Goal: Task Accomplishment & Management: Complete application form

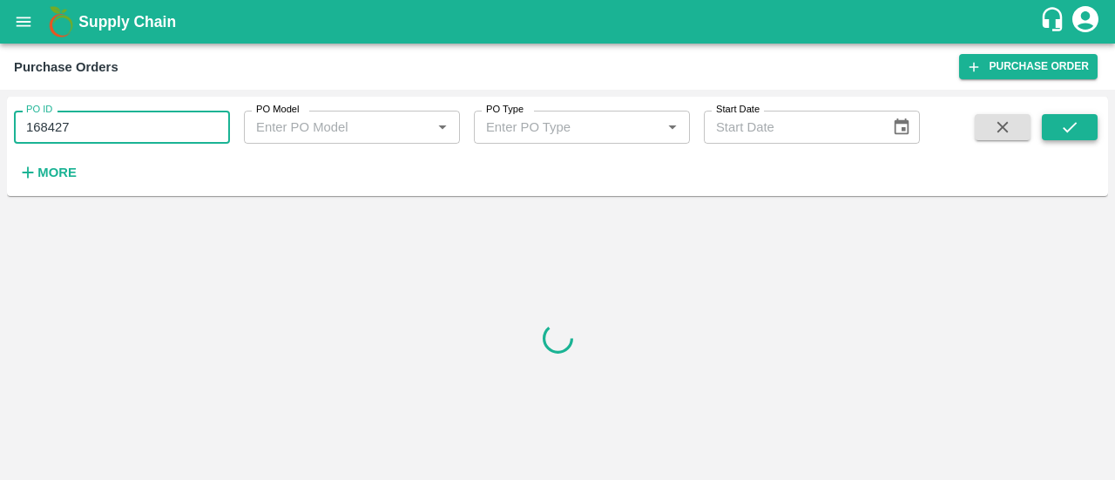
click at [1067, 118] on icon "submit" at bounding box center [1069, 127] width 19 height 19
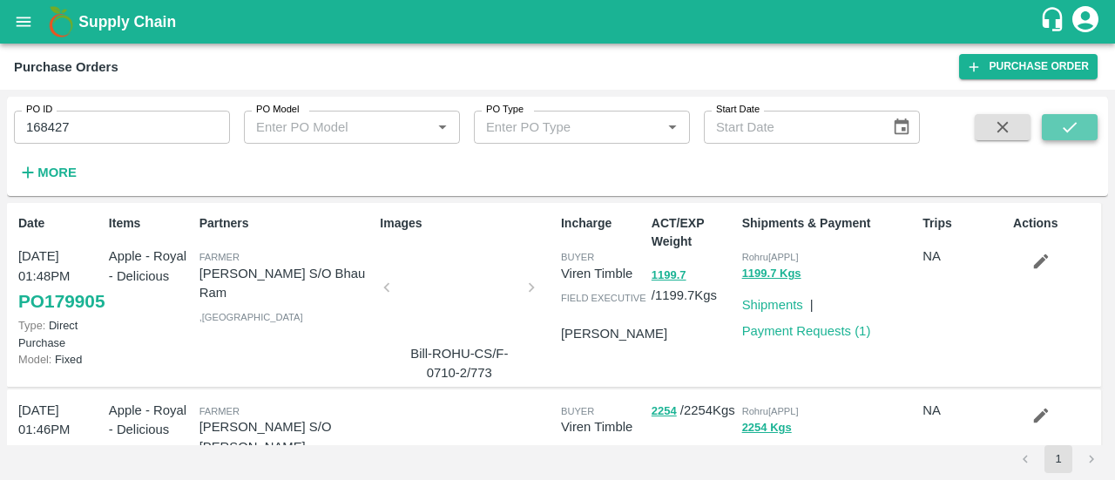
click at [1067, 118] on icon "submit" at bounding box center [1069, 127] width 19 height 19
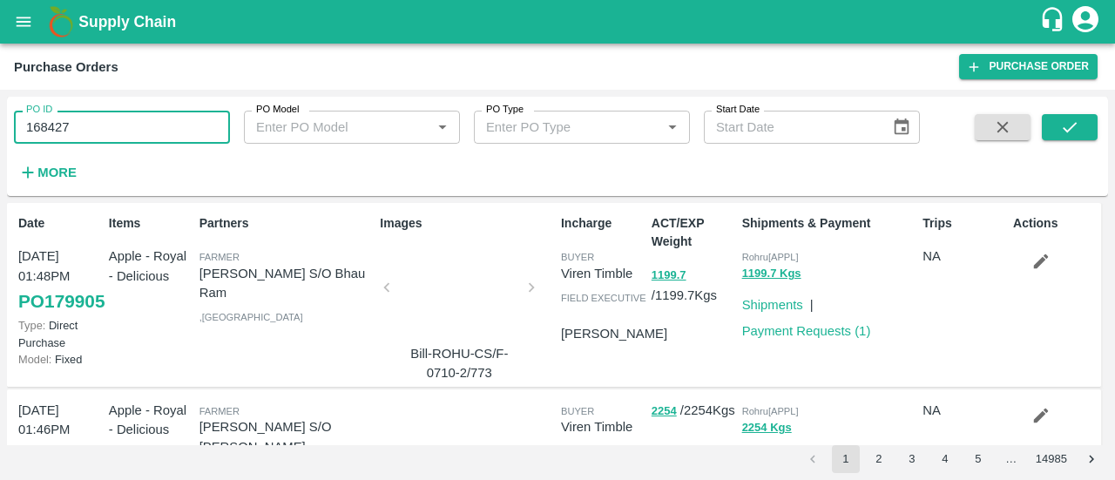
click at [135, 125] on input "168427" at bounding box center [122, 127] width 216 height 33
type input "168427"
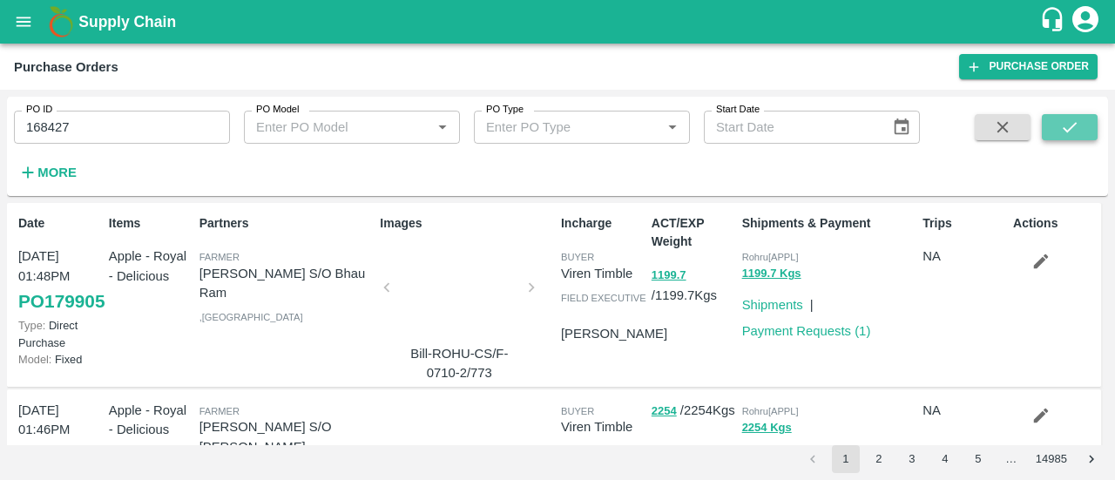
click at [1049, 137] on button "submit" at bounding box center [1070, 127] width 56 height 26
click at [1070, 133] on icon "submit" at bounding box center [1069, 127] width 19 height 19
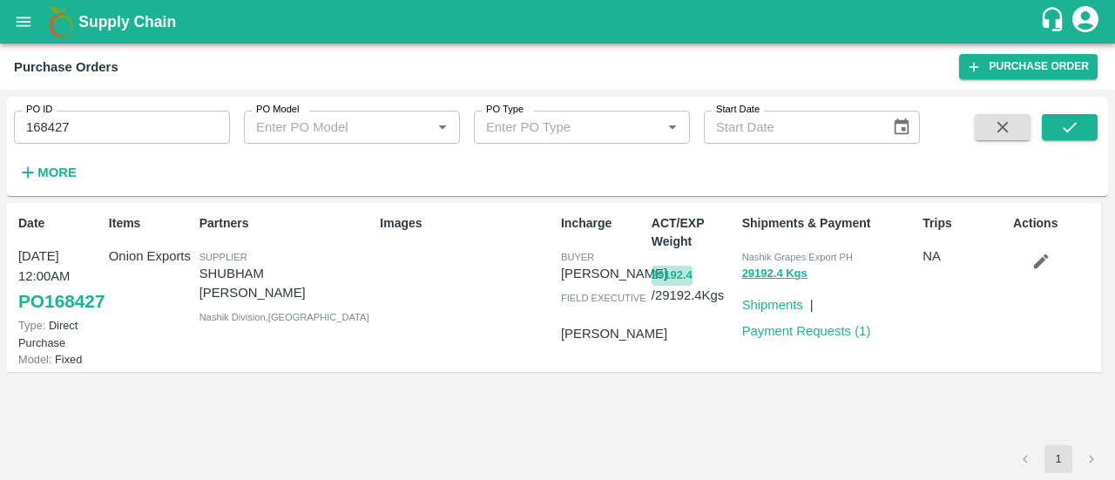
click at [651, 283] on button "29192.4" at bounding box center [671, 276] width 41 height 20
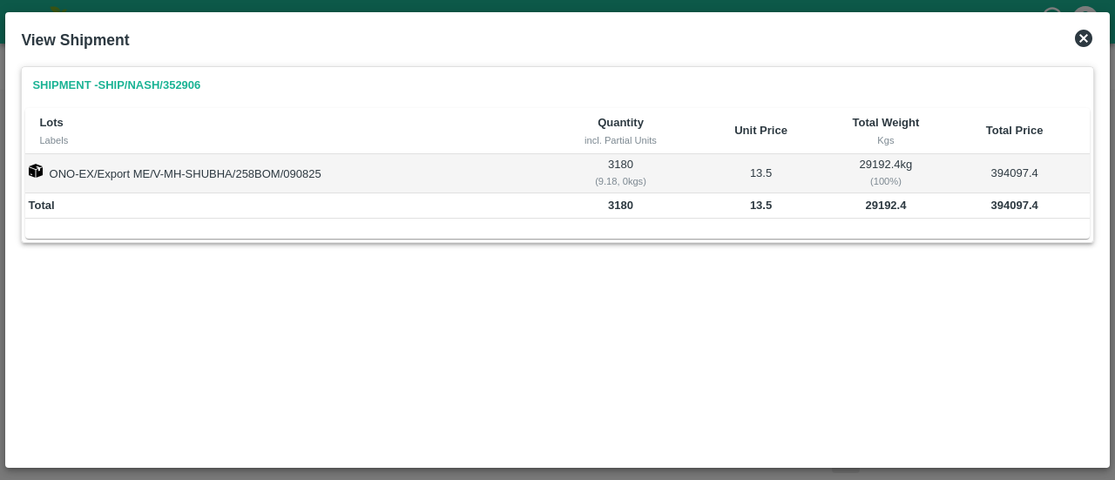
click at [1083, 37] on icon at bounding box center [1083, 38] width 21 height 21
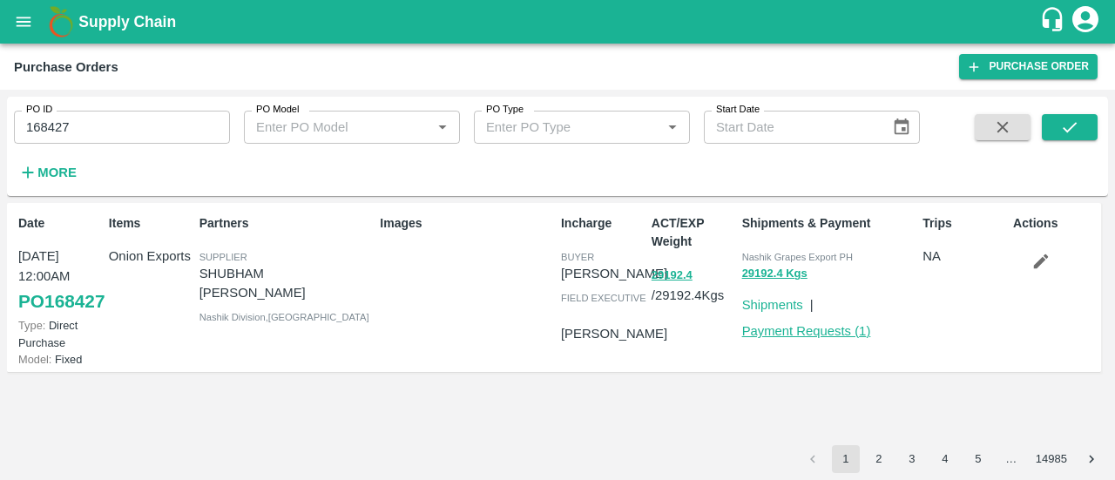
click at [814, 336] on p "Payment Requests ( 1 )" at bounding box center [806, 330] width 129 height 19
click at [814, 336] on link "Payment Requests ( 1 )" at bounding box center [806, 331] width 129 height 14
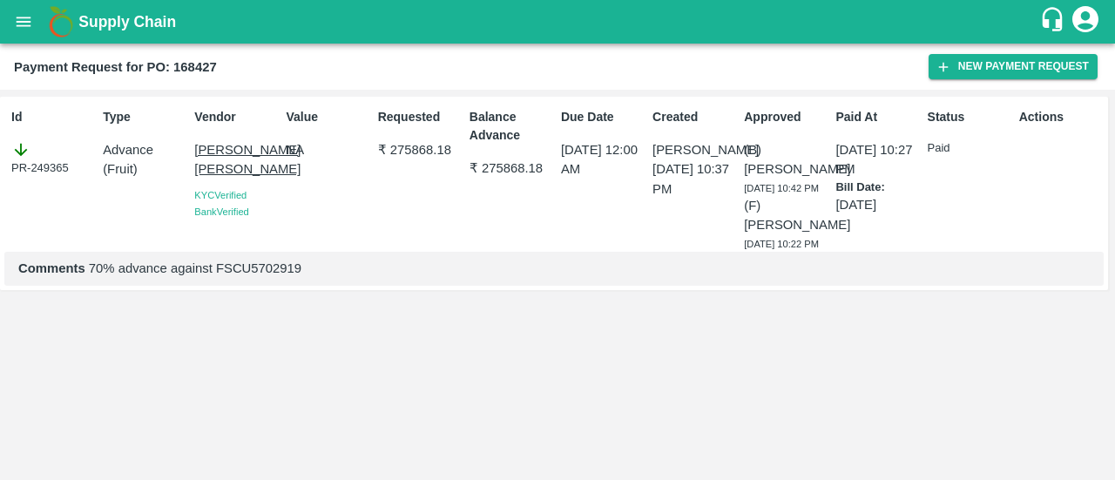
click at [979, 80] on div "Payment Request for PO: 168427 New Payment Request" at bounding box center [557, 67] width 1115 height 46
click at [974, 78] on button "New Payment Request" at bounding box center [1012, 66] width 169 height 25
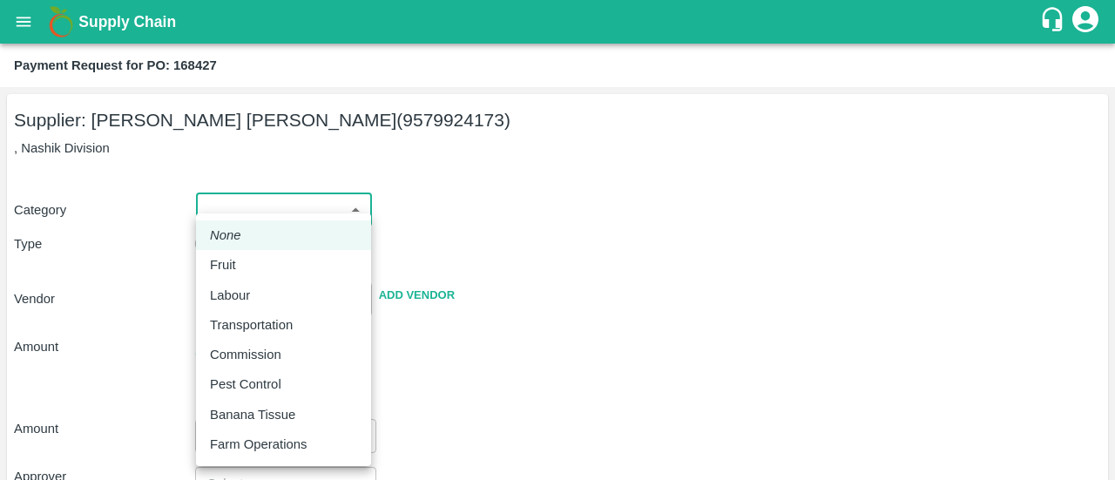
click at [268, 203] on body "Supply Chain Payment Request for PO: 168427 Supplier: [PERSON_NAME] [PERSON_NAM…" at bounding box center [557, 240] width 1115 height 480
click at [233, 257] on p "Fruit" at bounding box center [223, 264] width 26 height 19
type input "1"
type input "[PERSON_NAME] [PERSON_NAME] - 9579924173(Supplier)"
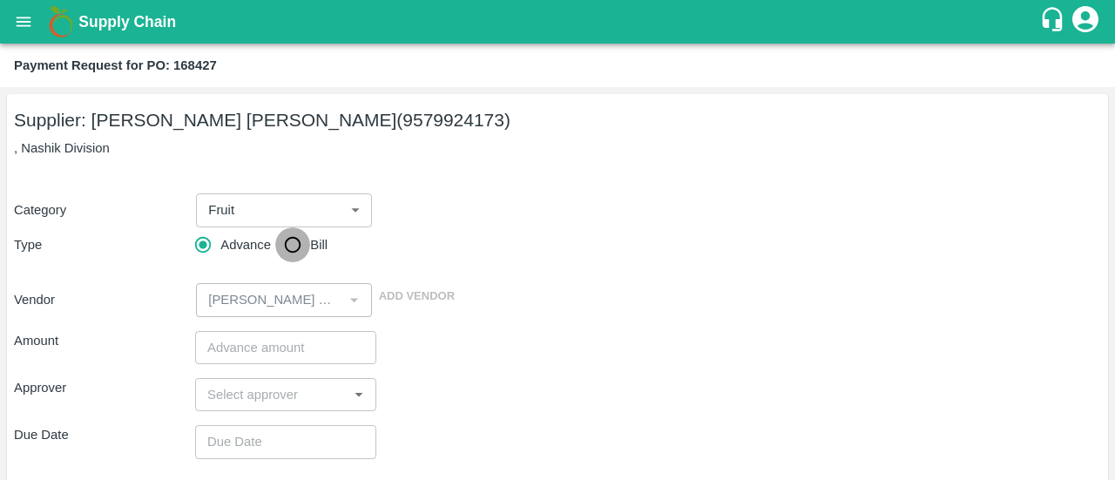
click at [280, 245] on input "Bill" at bounding box center [292, 244] width 35 height 35
radio input "true"
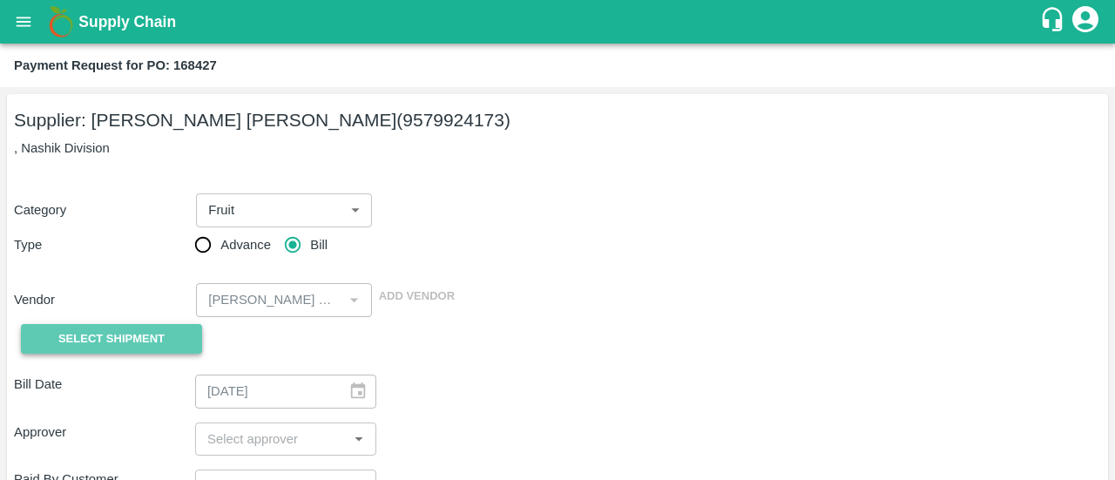
click at [153, 334] on span "Select Shipment" at bounding box center [111, 339] width 106 height 20
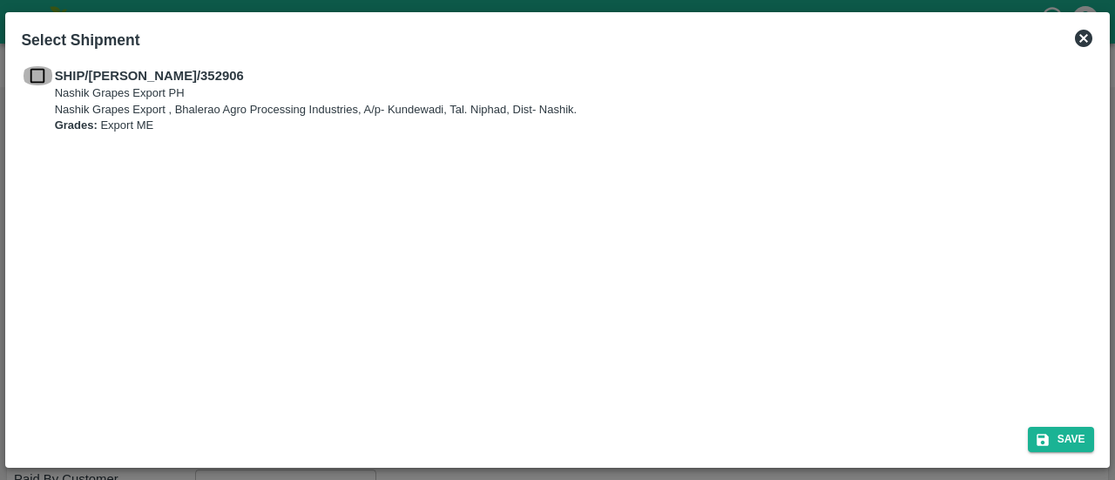
click at [41, 78] on input "checkbox" at bounding box center [37, 75] width 33 height 19
checkbox input "true"
click at [1059, 428] on button "Save" at bounding box center [1061, 439] width 66 height 25
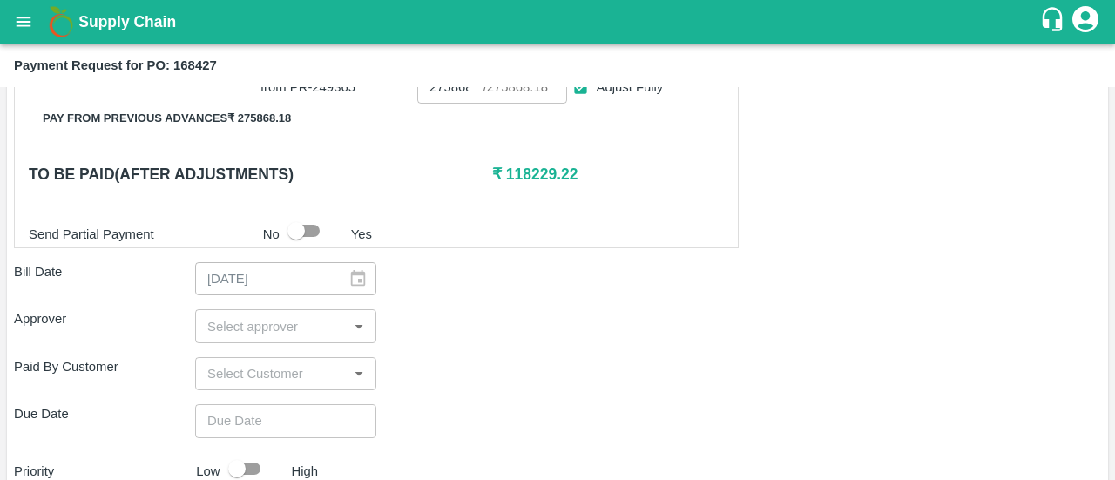
scroll to position [428, 0]
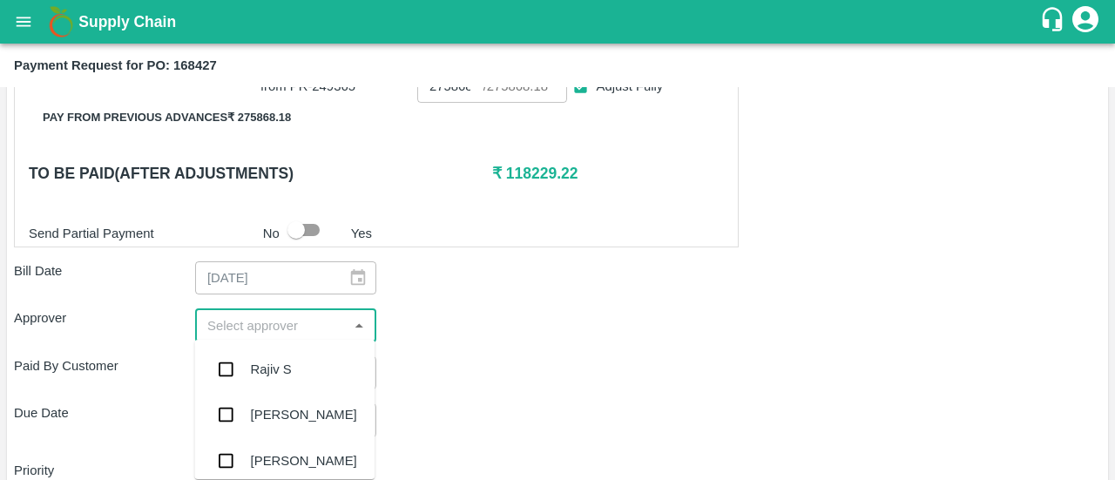
click at [268, 315] on input "input" at bounding box center [271, 325] width 142 height 23
type input "ayu"
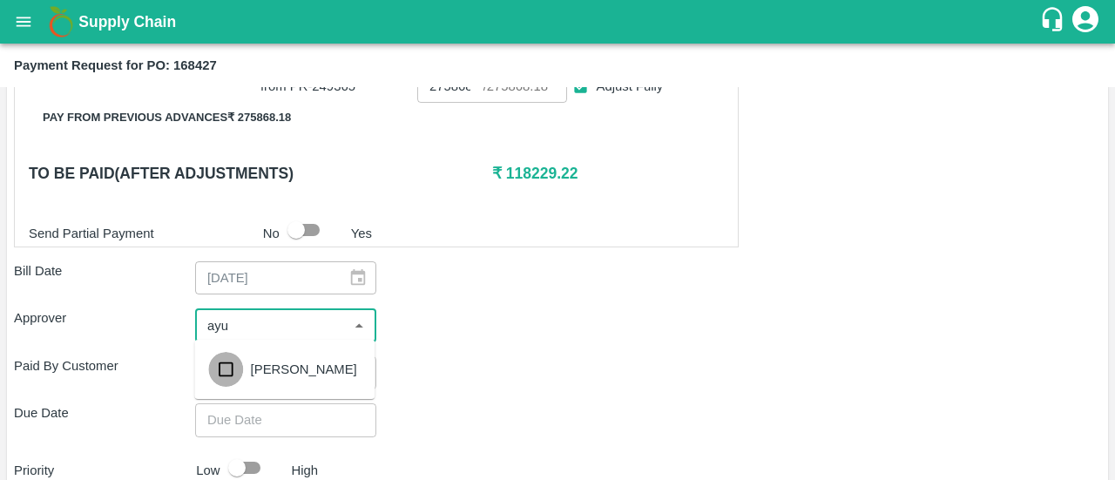
click at [223, 375] on input "checkbox" at bounding box center [225, 369] width 35 height 35
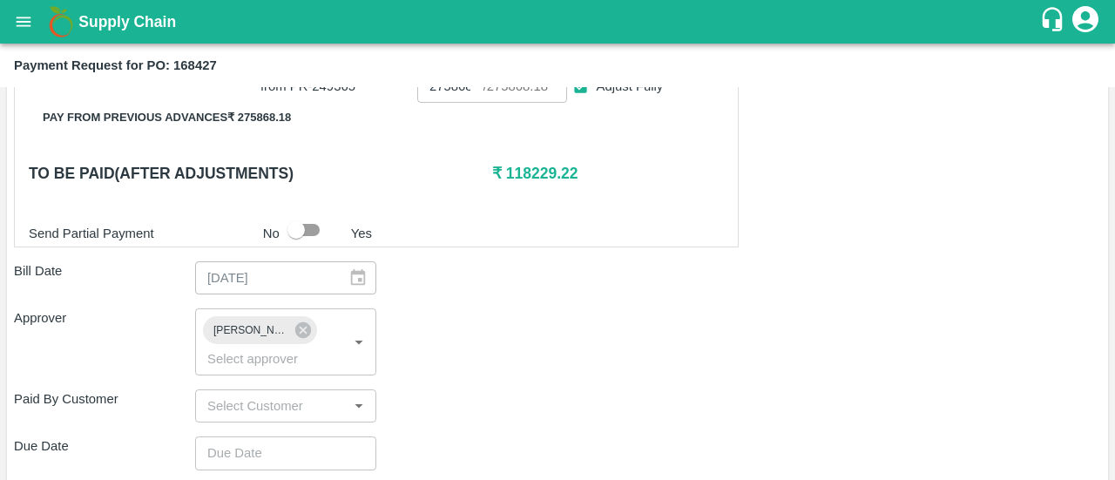
click at [472, 345] on div "Approver [PERSON_NAME] ​" at bounding box center [557, 341] width 1087 height 66
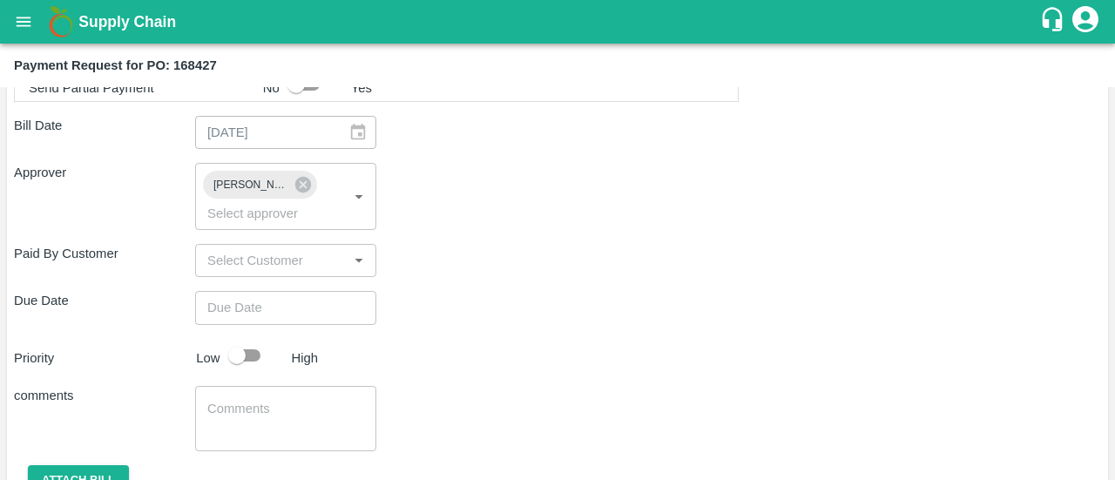
scroll to position [574, 0]
type input "DD/MM/YYYY hh:mm aa"
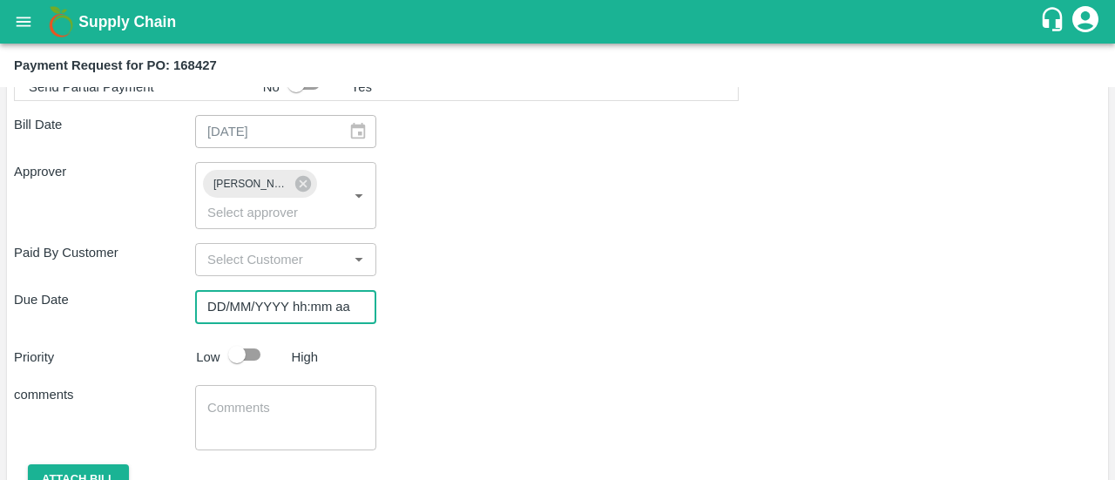
click at [292, 290] on input "DD/MM/YYYY hh:mm aa" at bounding box center [279, 306] width 169 height 33
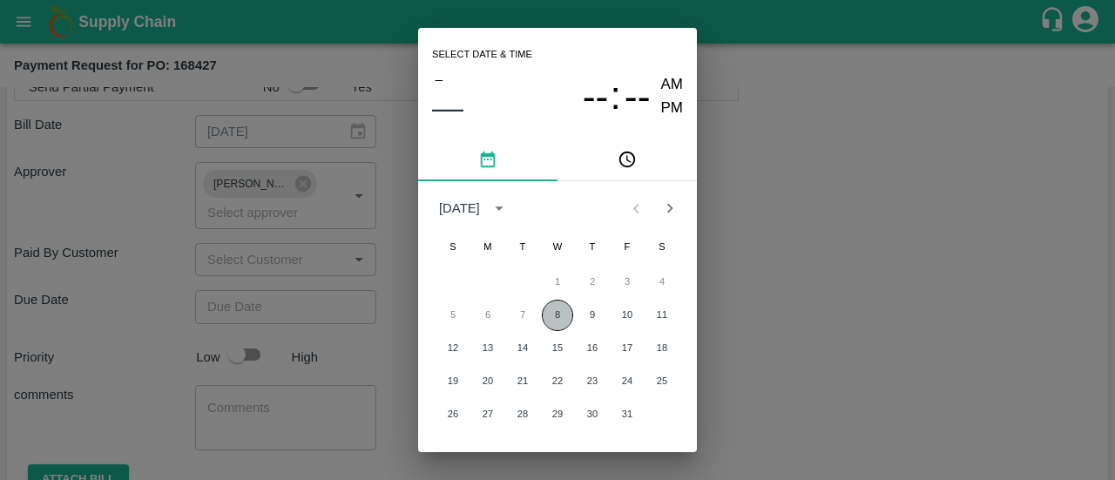
click at [545, 306] on button "8" at bounding box center [557, 315] width 31 height 31
type input "[DATE] 12:00 AM"
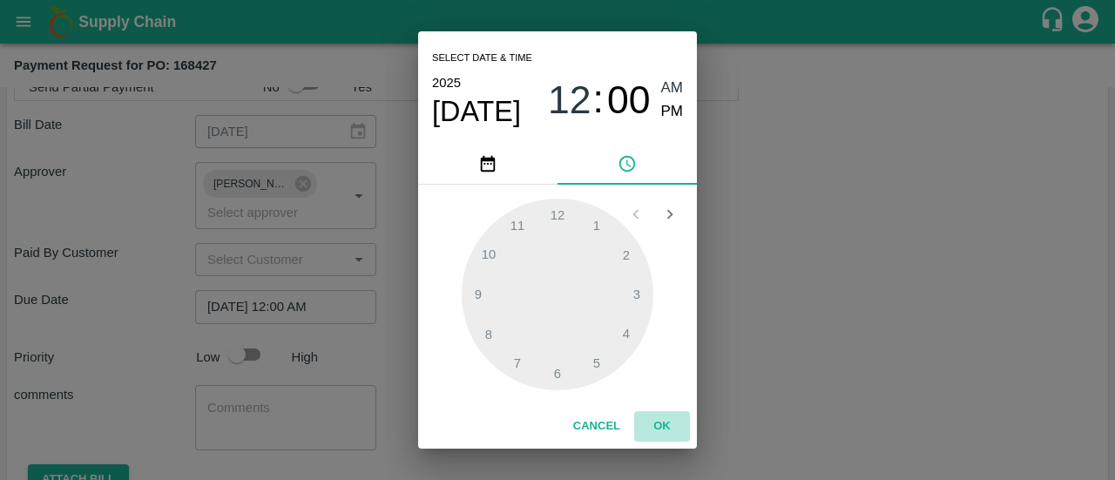
click at [670, 424] on button "OK" at bounding box center [662, 426] width 56 height 30
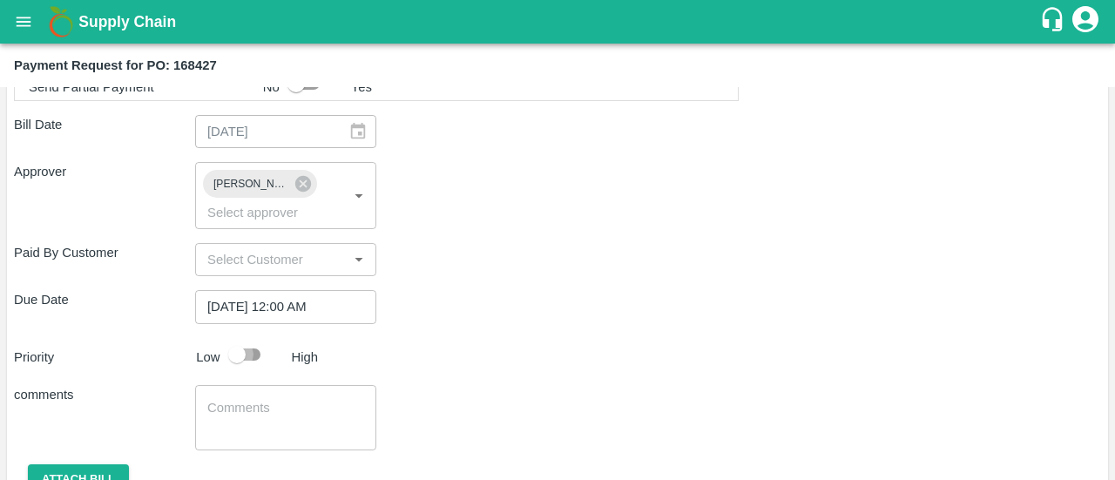
click at [256, 344] on input "checkbox" at bounding box center [236, 354] width 99 height 33
checkbox input "true"
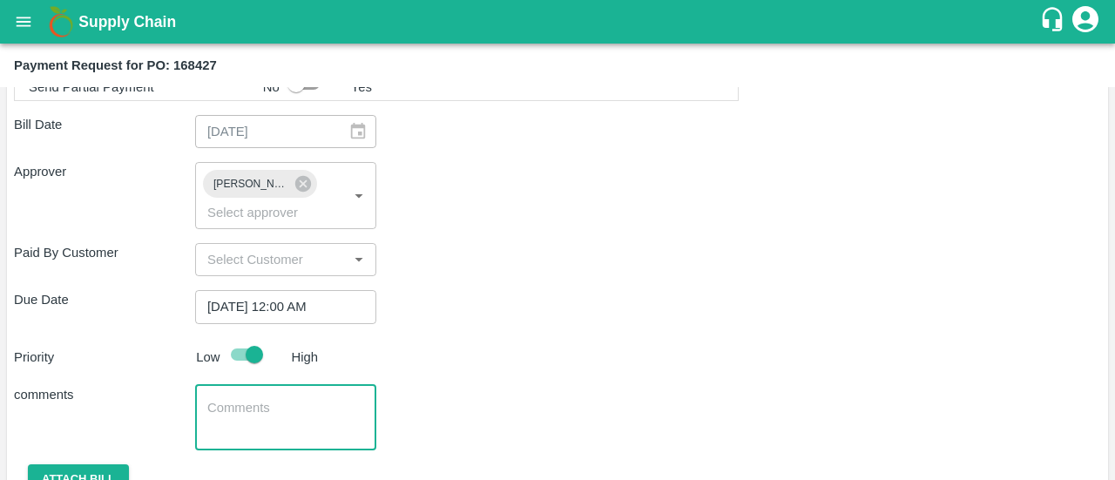
click at [244, 409] on textarea at bounding box center [285, 417] width 157 height 37
click at [299, 434] on div "remaining payment against container no x ​" at bounding box center [285, 417] width 181 height 65
paste textarea "FSCU5702919"
type textarea "remaining payment against container no FSCU5702919"
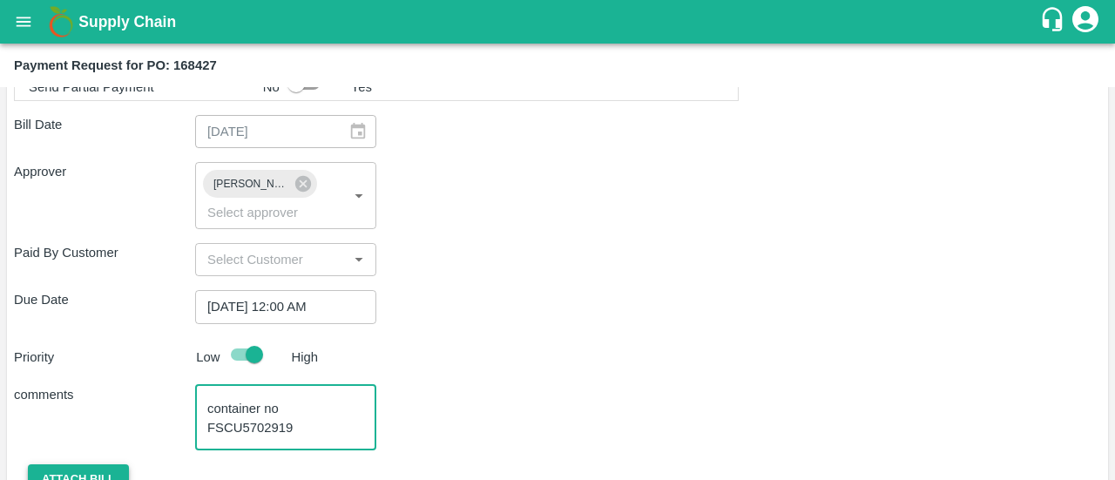
click at [88, 464] on button "Attach bill" at bounding box center [78, 479] width 101 height 30
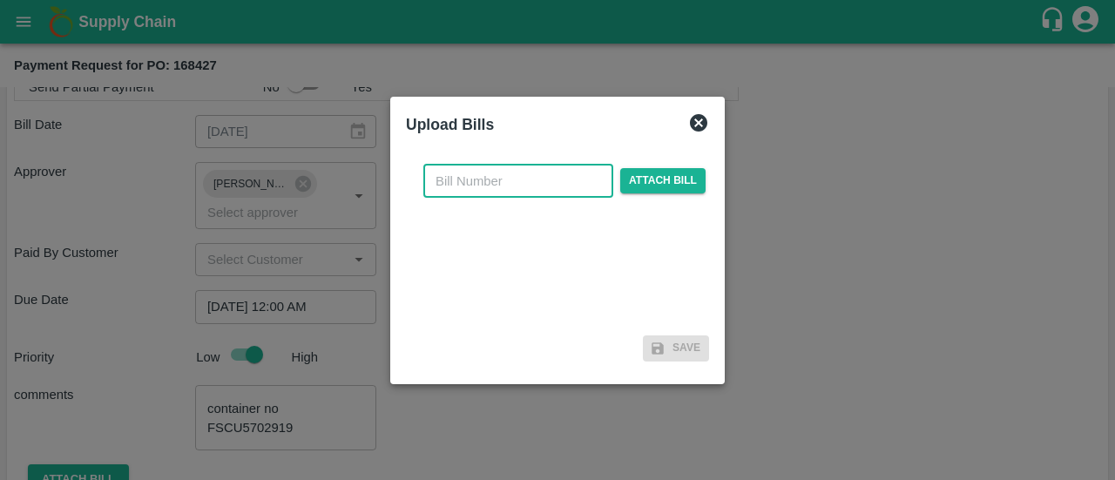
click at [501, 184] on input "text" at bounding box center [518, 181] width 190 height 33
type input "168427"
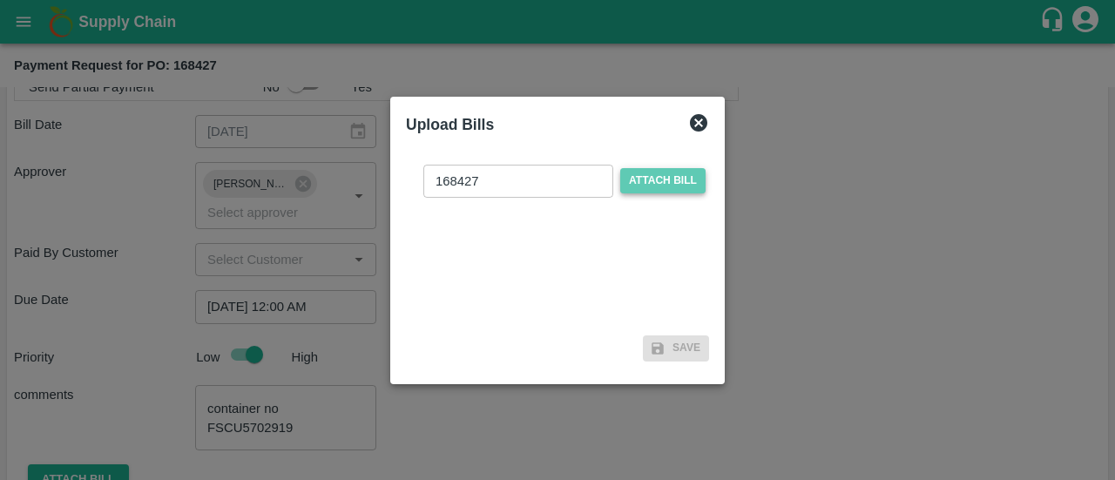
click at [659, 179] on span "Attach bill" at bounding box center [662, 180] width 85 height 25
click at [0, 0] on input "Attach bill" at bounding box center [0, 0] width 0 height 0
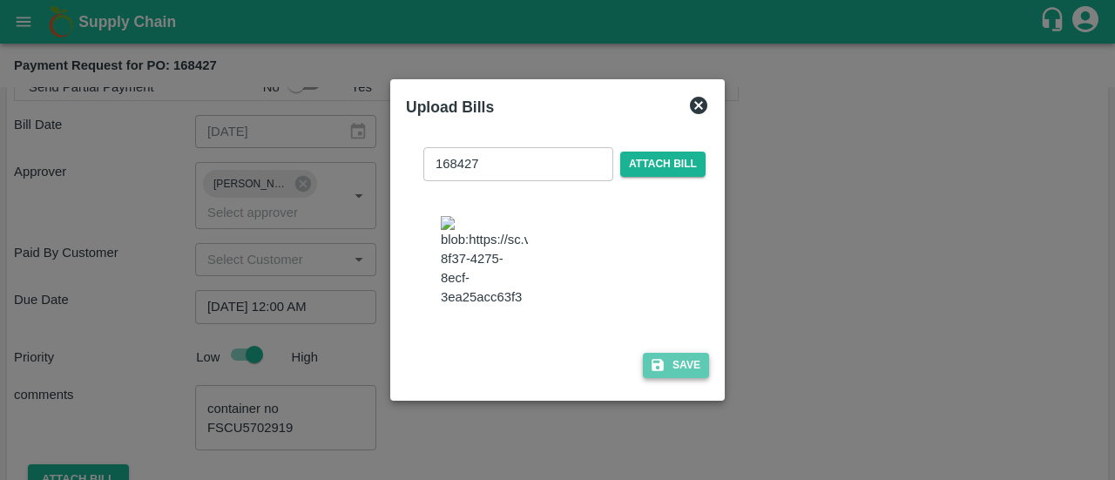
click at [678, 378] on button "Save" at bounding box center [676, 365] width 66 height 25
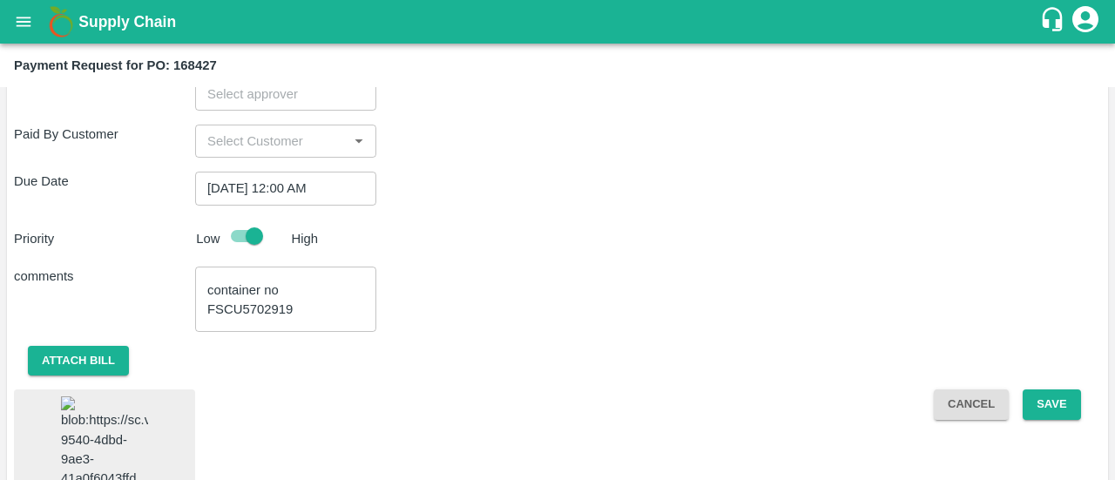
scroll to position [775, 0]
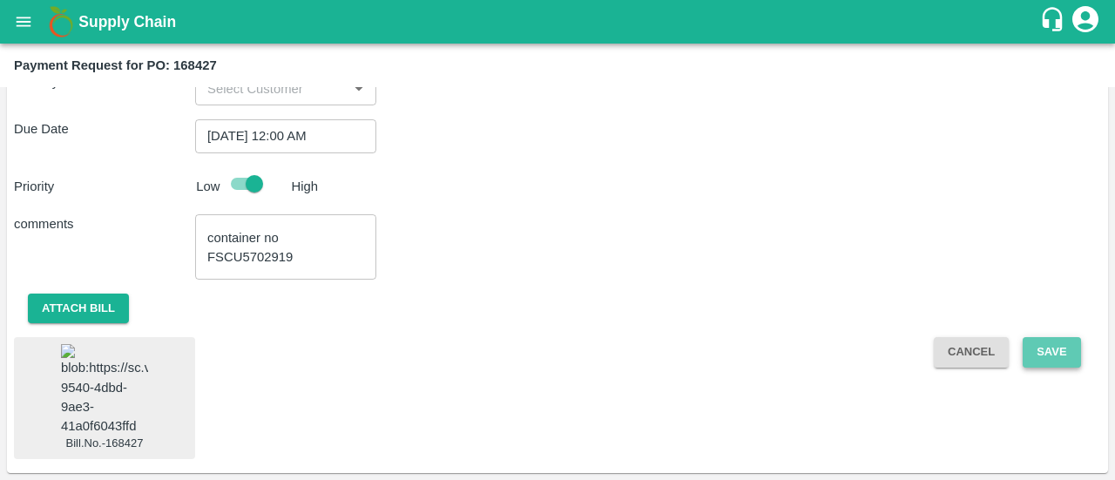
click at [1063, 337] on button "Save" at bounding box center [1051, 352] width 57 height 30
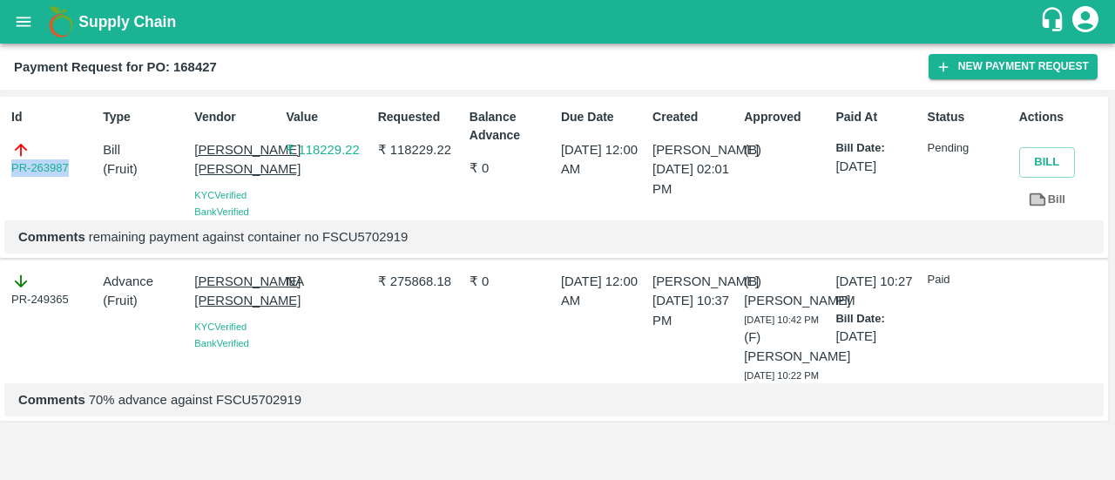
drag, startPoint x: 76, startPoint y: 170, endPoint x: 0, endPoint y: 184, distance: 77.0
click at [0, 184] on div "Id PR-263987 Type Bill ( Fruit ) Vendor [PERSON_NAME] [PERSON_NAME] KYC Verifie…" at bounding box center [554, 178] width 1108 height 162
copy link "PR-263987"
drag, startPoint x: 455, startPoint y: 153, endPoint x: 390, endPoint y: 159, distance: 64.7
click at [390, 159] on p "₹ 118229.22" at bounding box center [420, 149] width 84 height 19
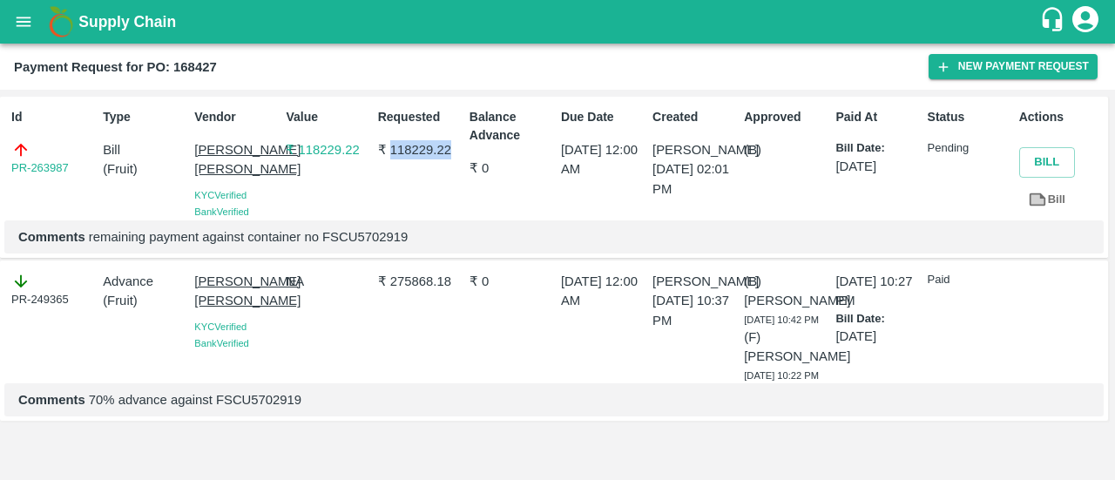
copy p "118229.22"
